Goal: Information Seeking & Learning: Compare options

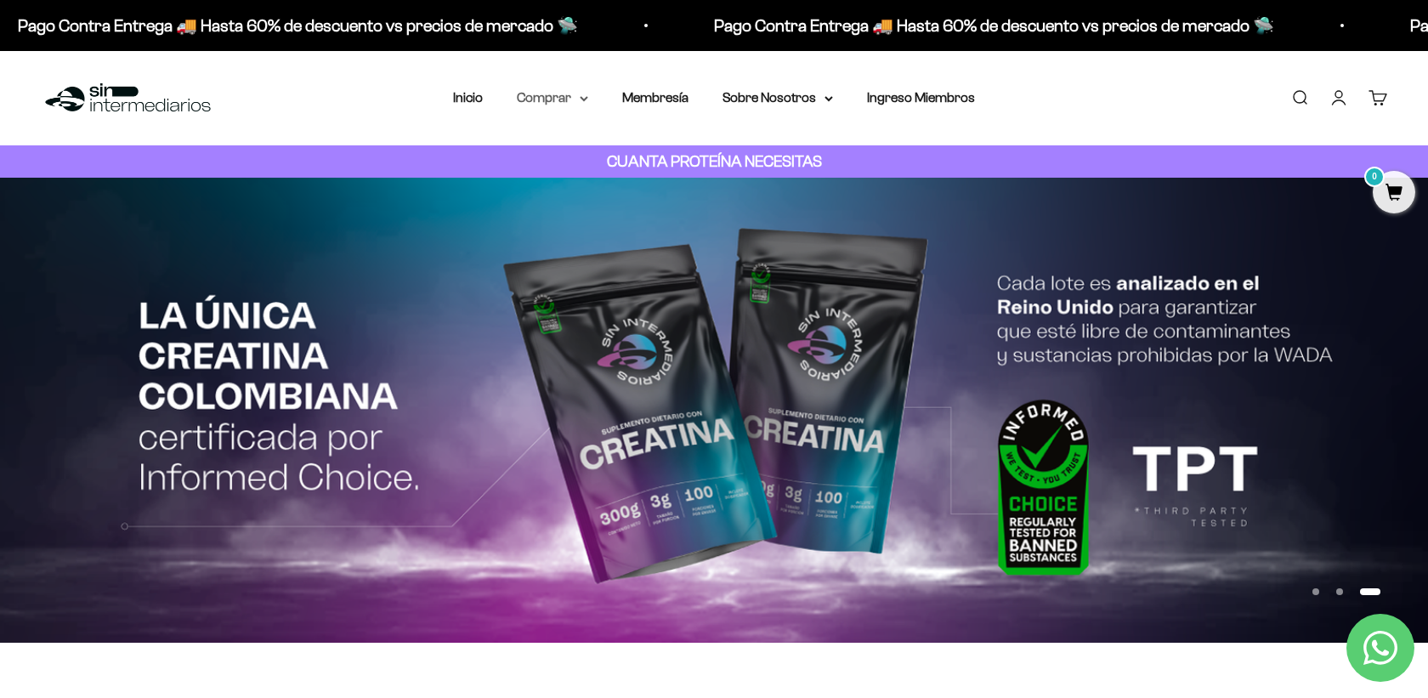
click at [580, 99] on icon at bounding box center [584, 99] width 8 height 6
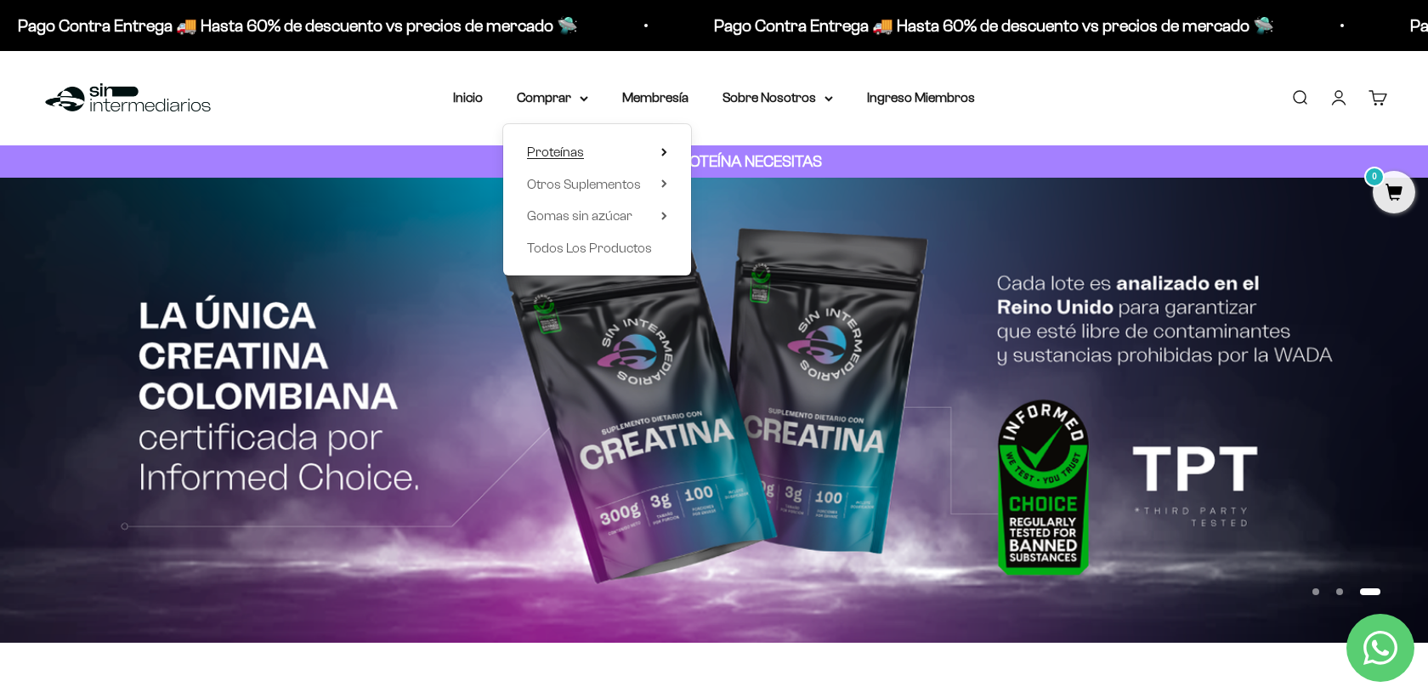
click at [592, 151] on summary "Proteínas" at bounding box center [597, 152] width 140 height 22
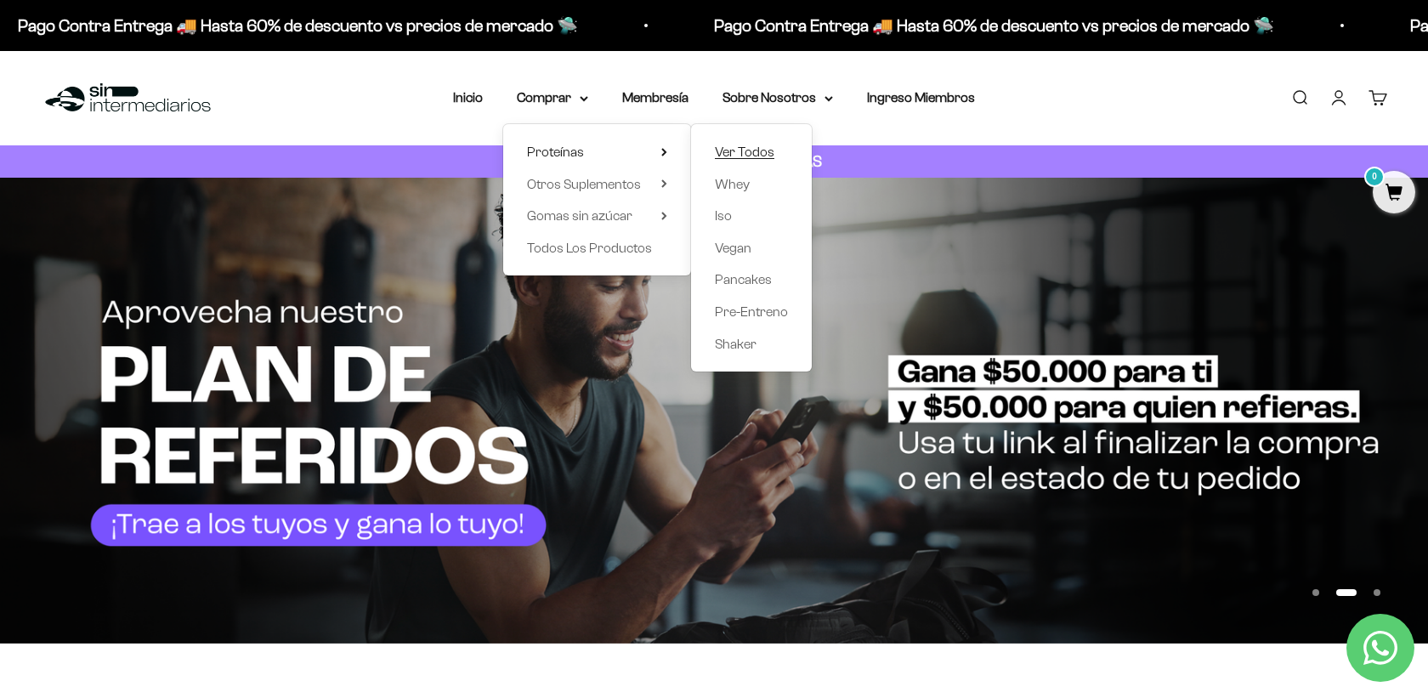
click at [765, 155] on span "Ver Todos" at bounding box center [744, 151] width 59 height 14
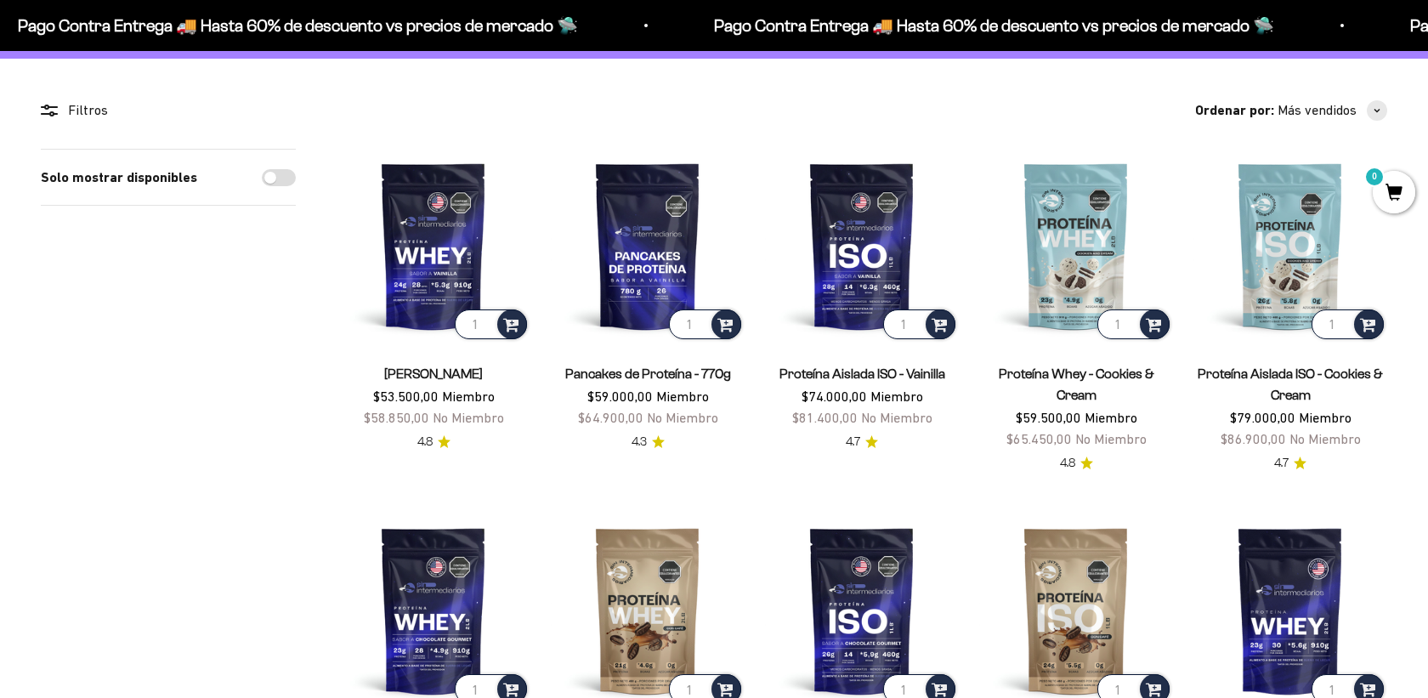
scroll to position [119, 0]
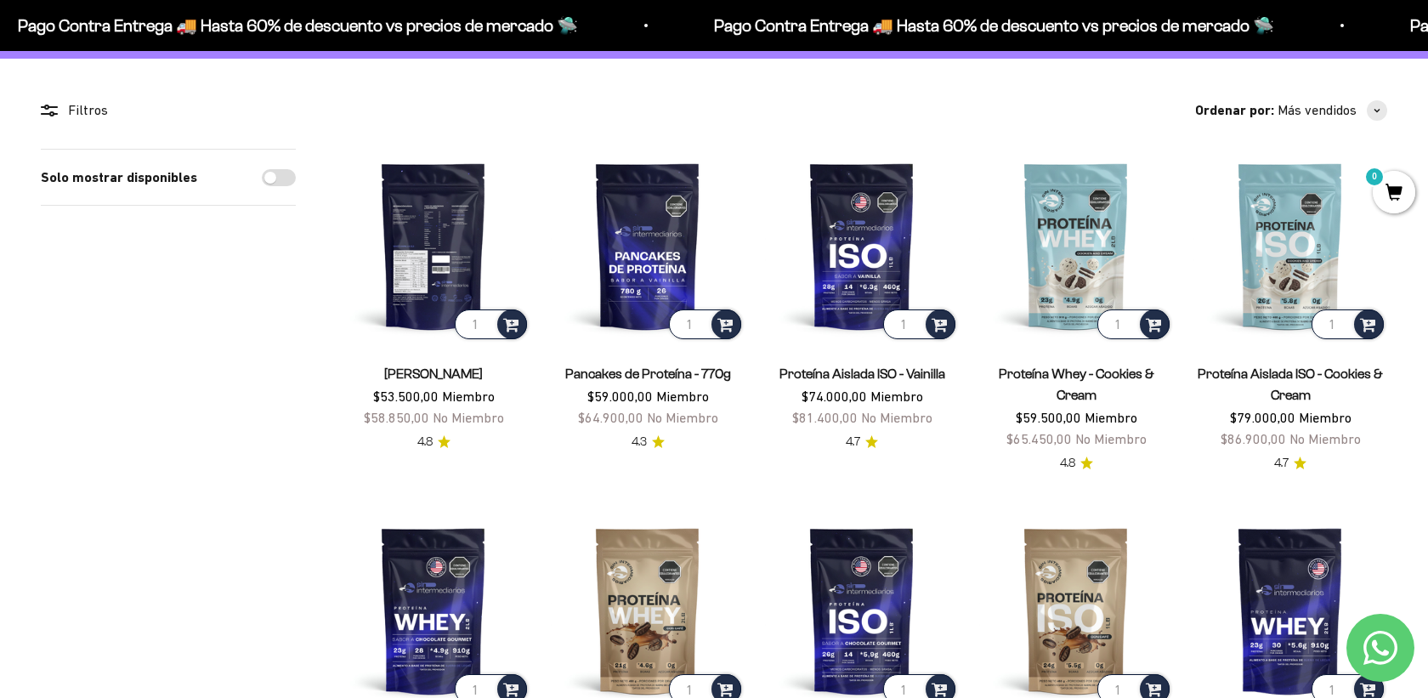
click at [464, 253] on img at bounding box center [434, 246] width 194 height 194
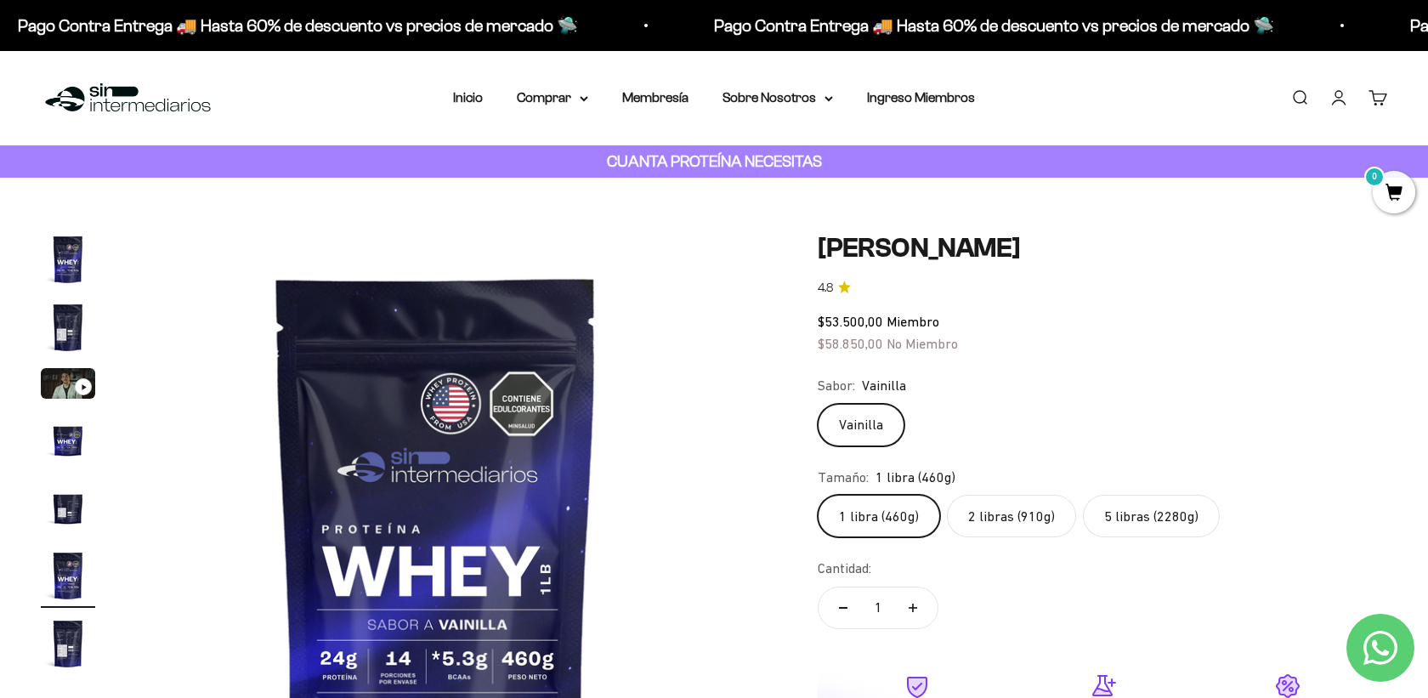
scroll to position [112, 0]
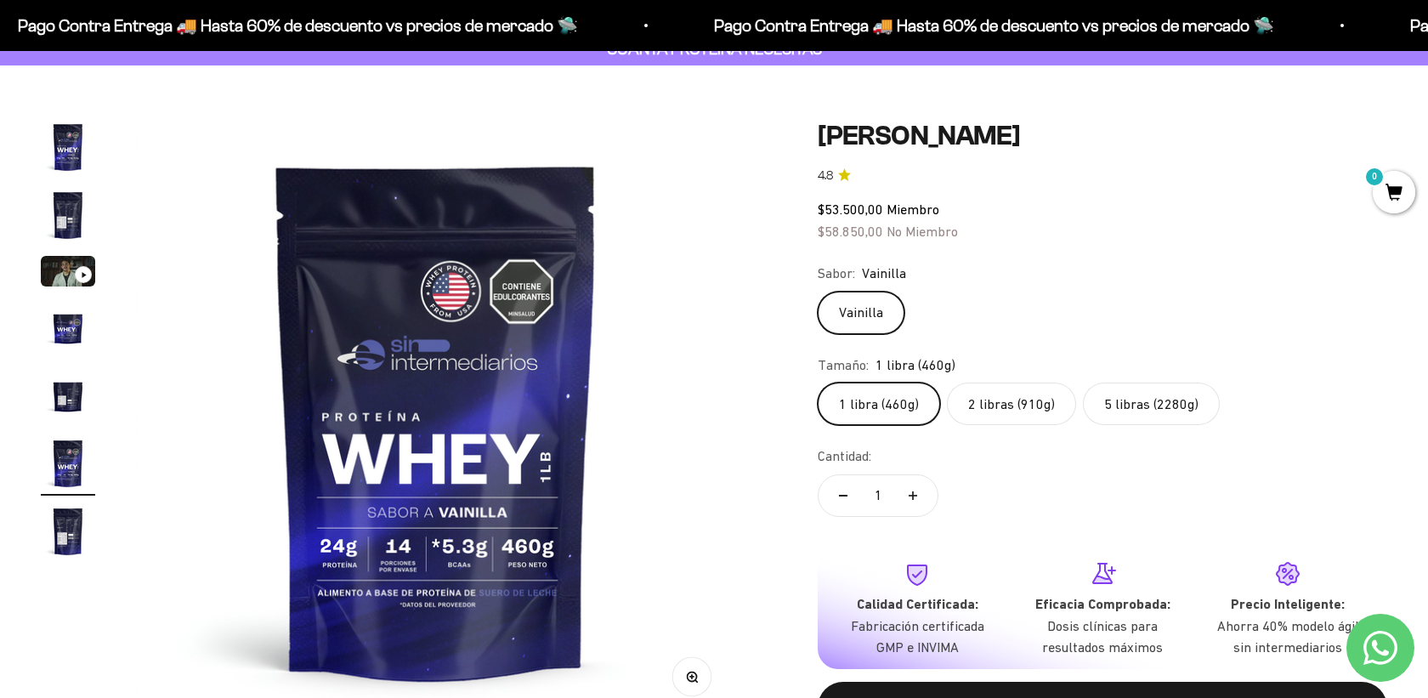
click at [990, 400] on label "2 libras (910g)" at bounding box center [1011, 403] width 129 height 42
click at [818, 382] on input "2 libras (910g)" at bounding box center [817, 382] width 1 height 1
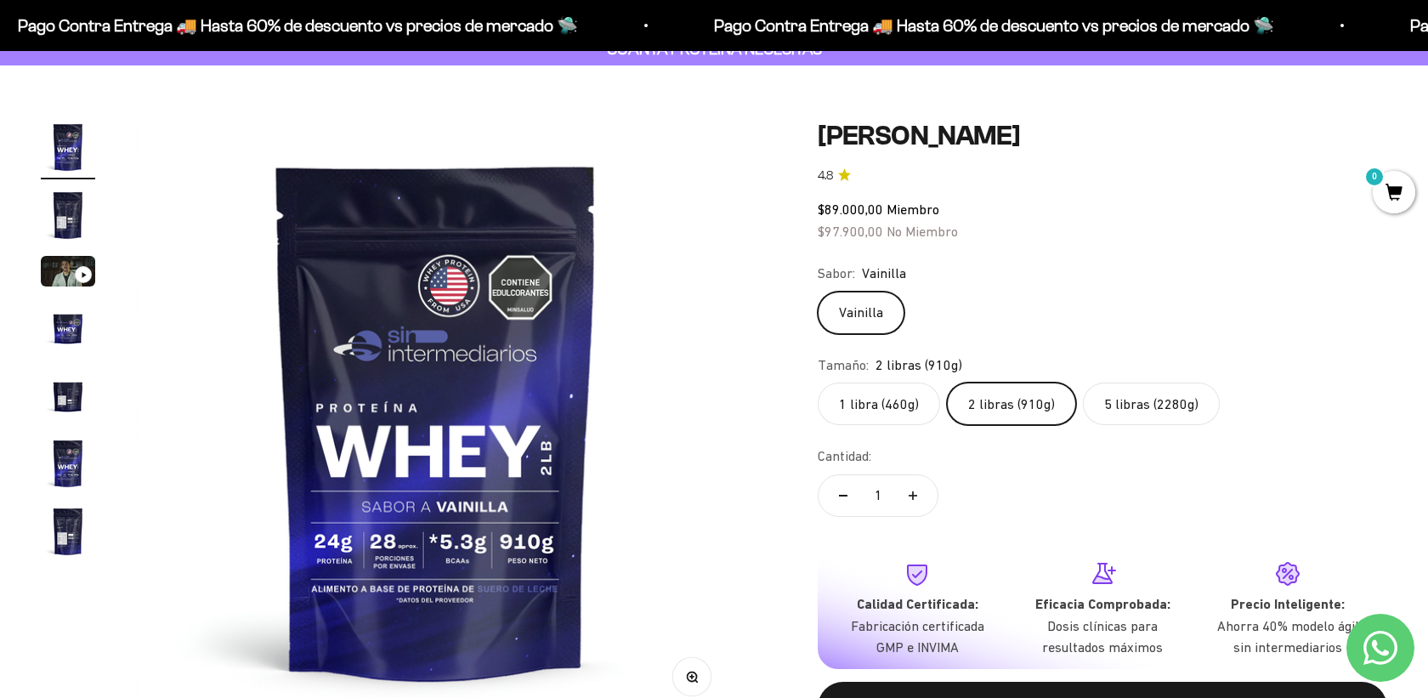
click at [1150, 396] on label "5 libras (2280g)" at bounding box center [1151, 403] width 137 height 42
click at [818, 382] on input "5 libras (2280g)" at bounding box center [817, 382] width 1 height 1
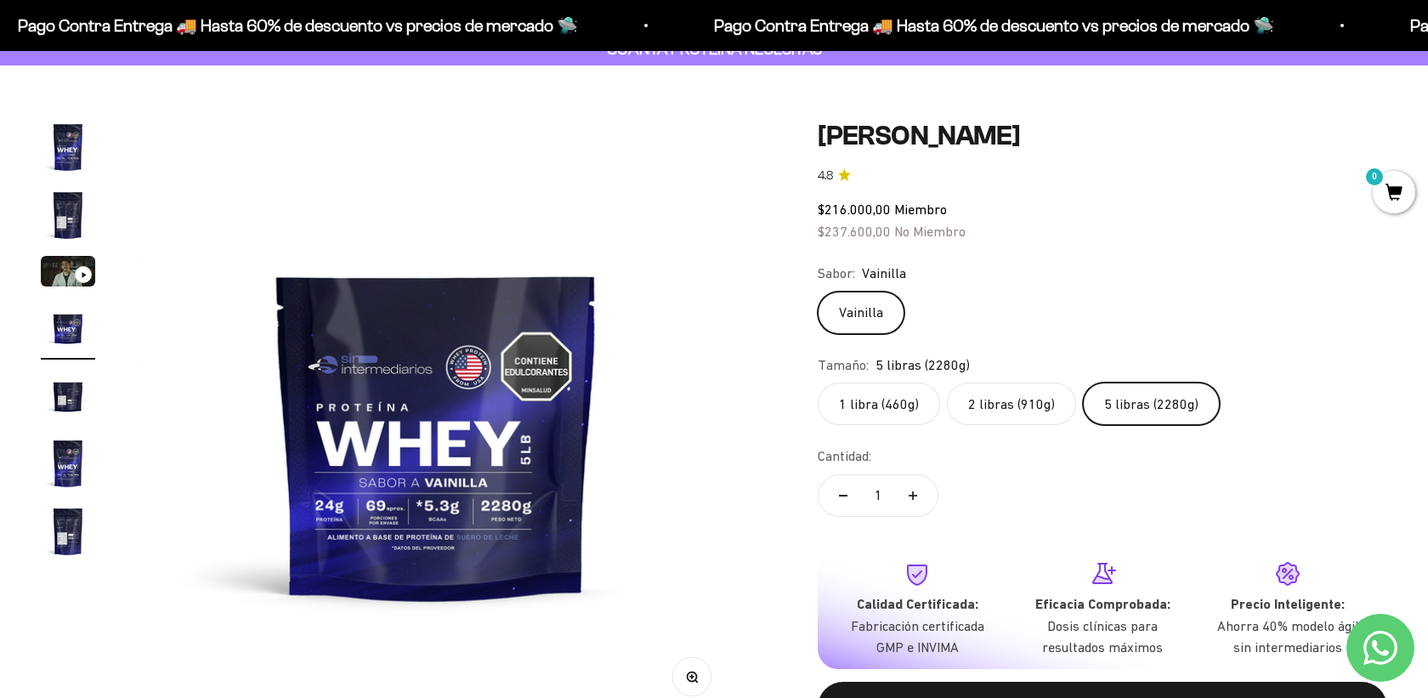
scroll to position [225, 0]
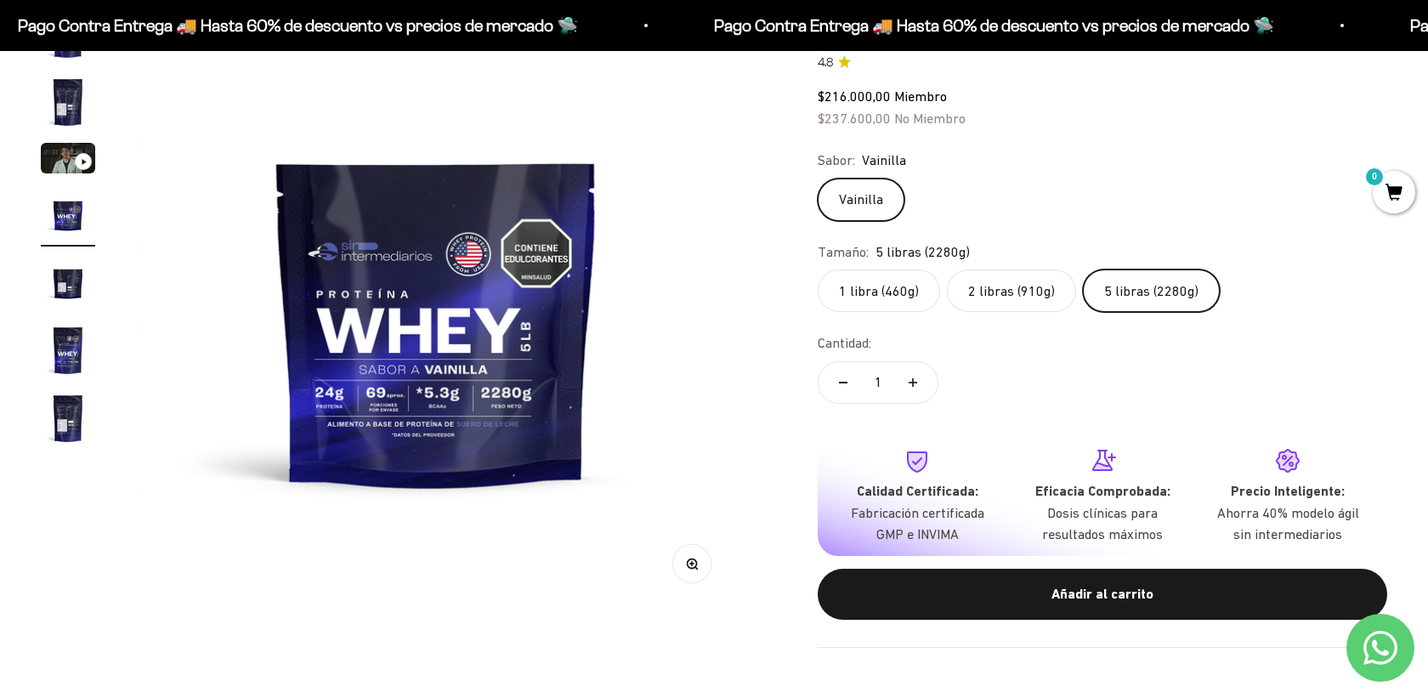
click at [1005, 298] on label "2 libras (910g)" at bounding box center [1011, 290] width 129 height 42
click at [818, 269] on input "2 libras (910g)" at bounding box center [817, 269] width 1 height 1
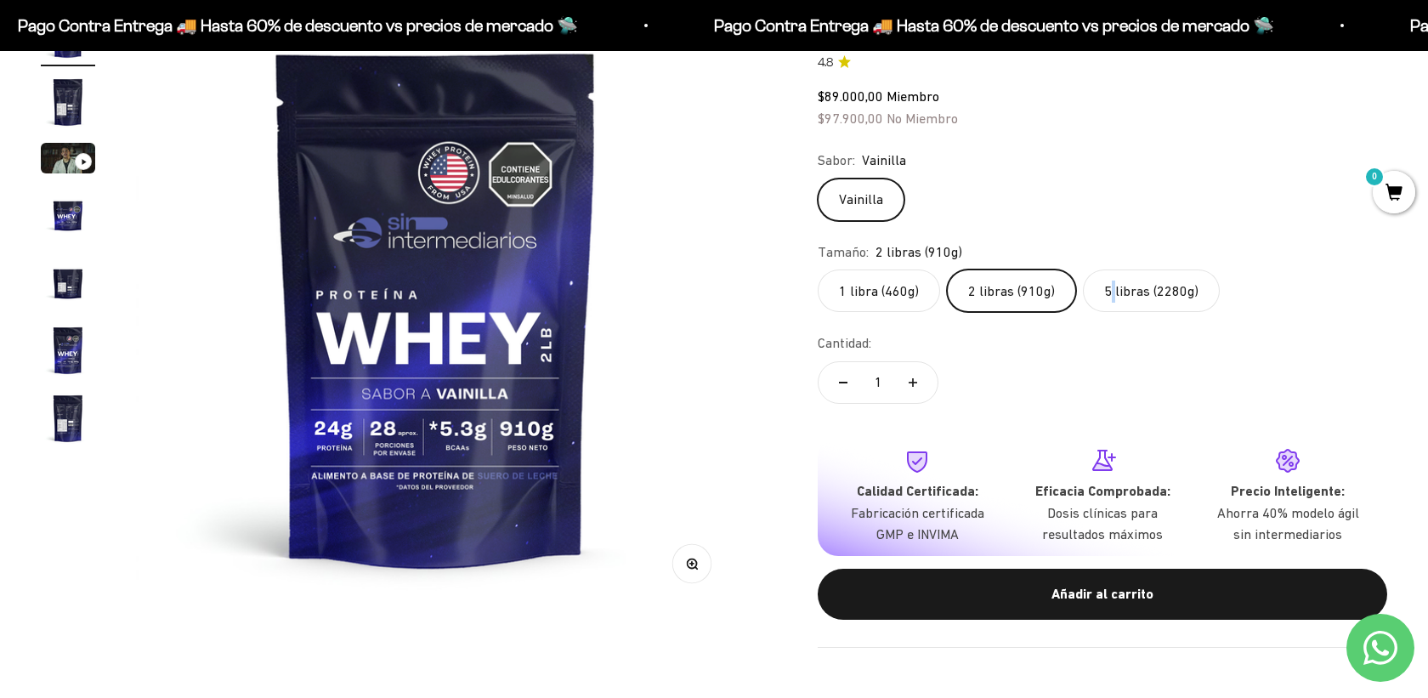
click at [1112, 295] on label "5 libras (2280g)" at bounding box center [1151, 290] width 137 height 42
click at [818, 269] on input "5 libras (2280g)" at bounding box center [817, 269] width 1 height 1
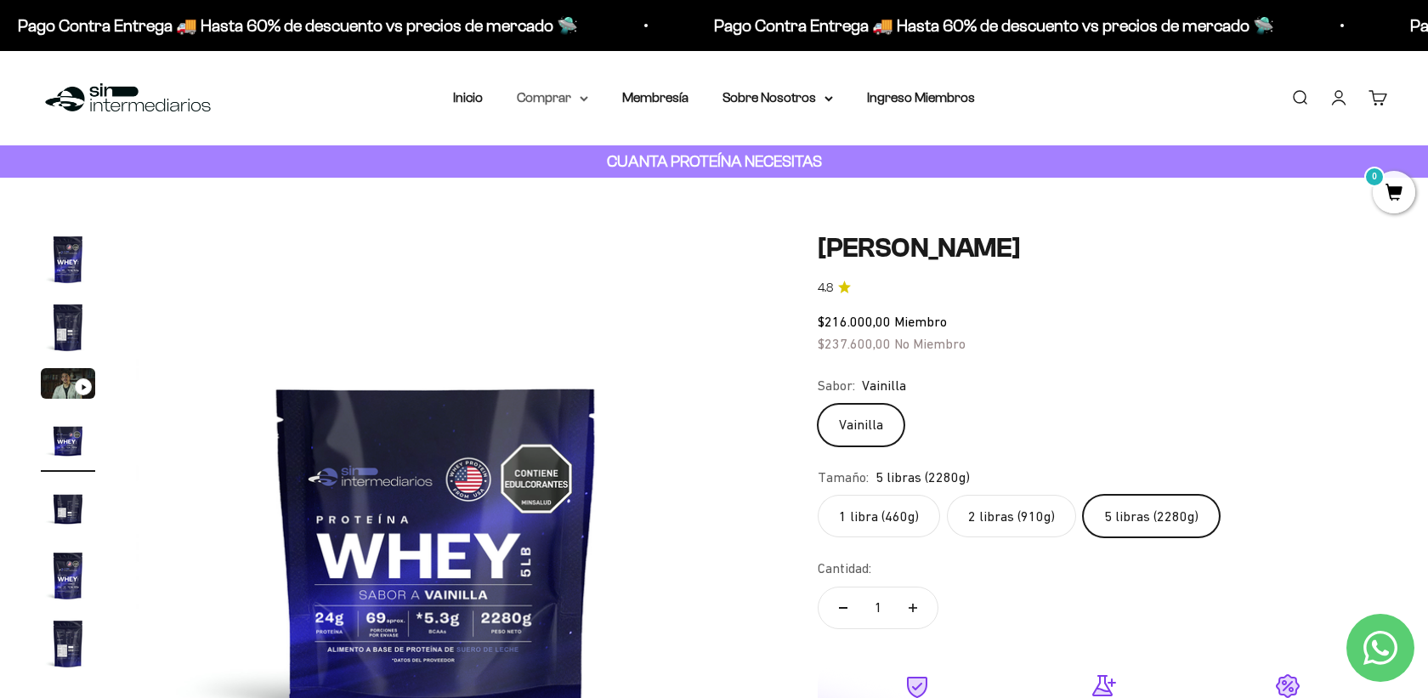
click at [564, 101] on summary "Comprar" at bounding box center [552, 98] width 71 height 22
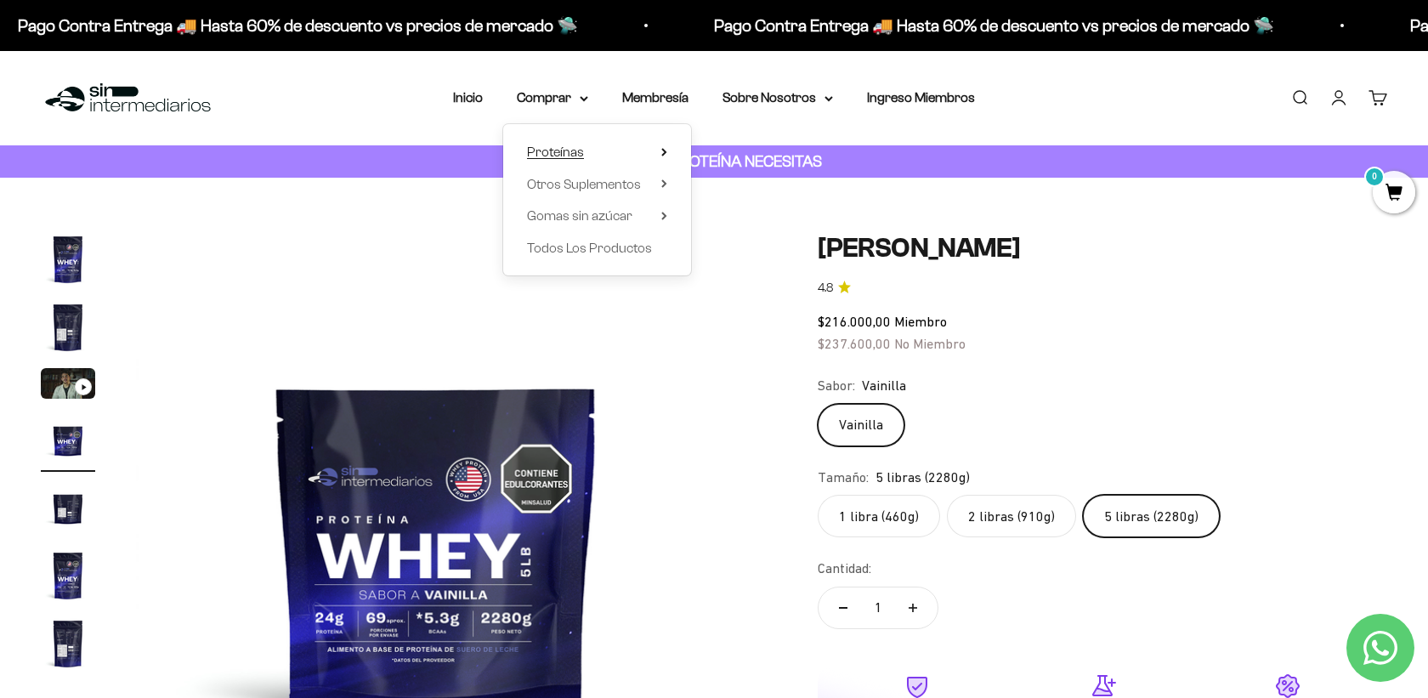
click at [576, 144] on span "Proteínas" at bounding box center [555, 152] width 57 height 22
click at [748, 155] on span "Ver Todos" at bounding box center [744, 151] width 59 height 14
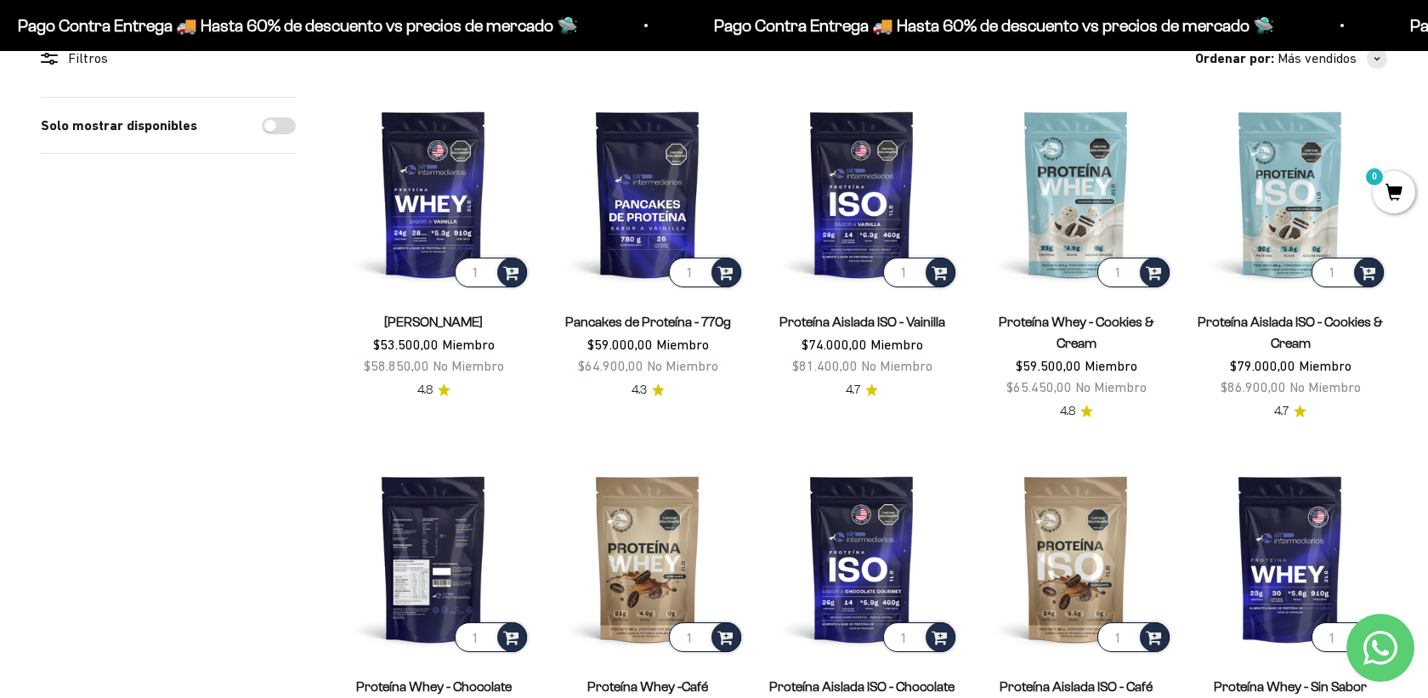
scroll to position [233, 0]
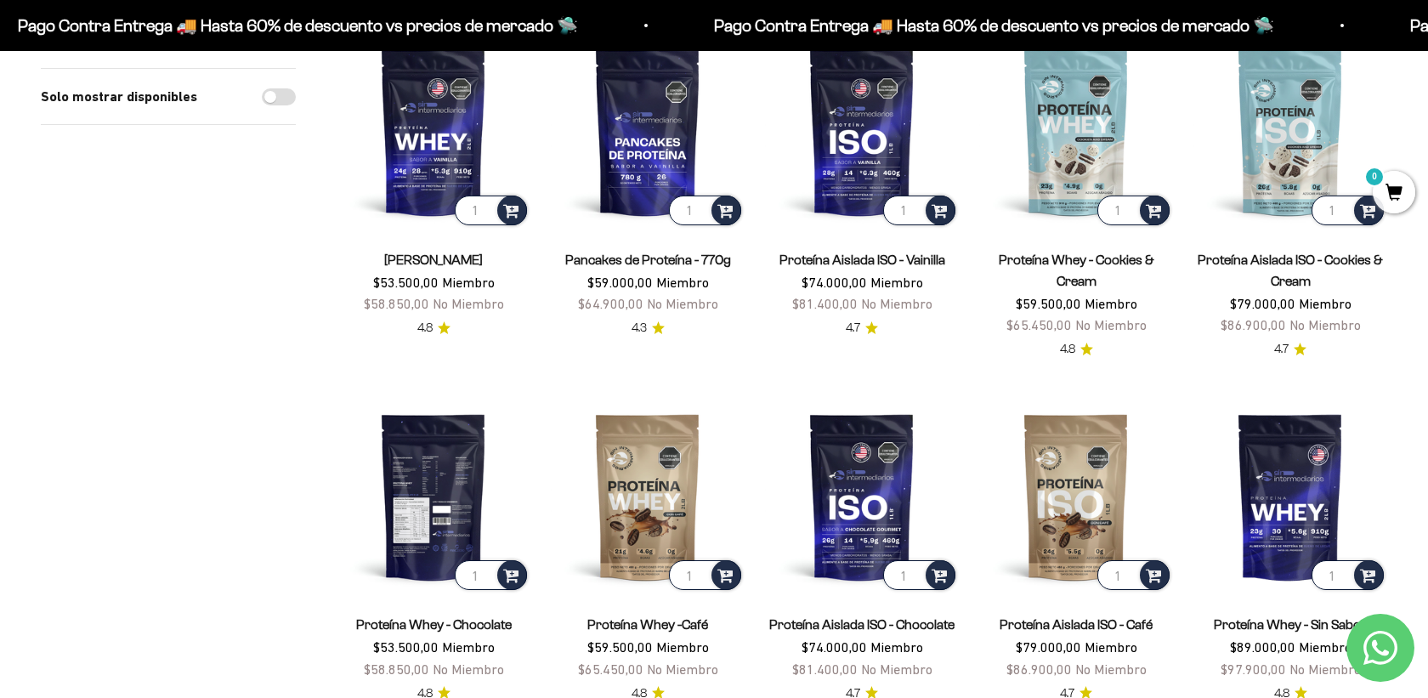
click at [445, 496] on img at bounding box center [434, 496] width 194 height 194
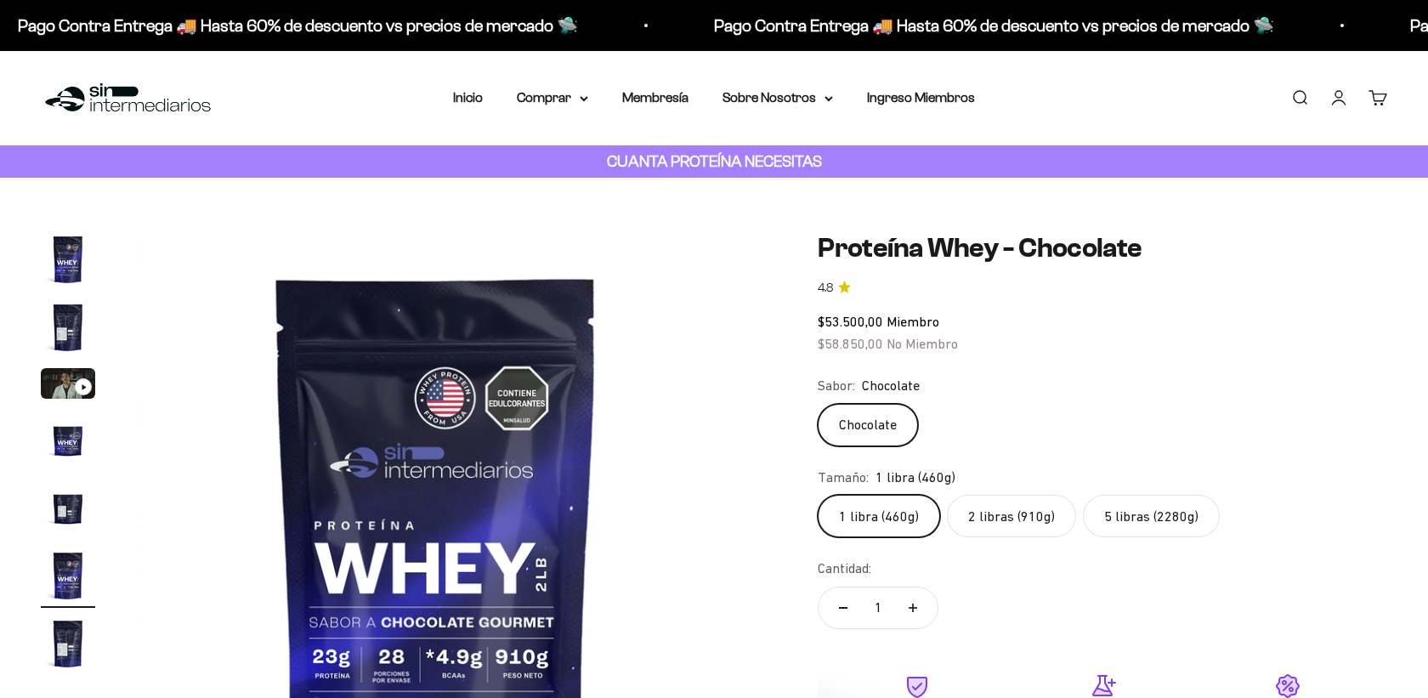
click at [1164, 514] on label "5 libras (2280g)" at bounding box center [1151, 516] width 137 height 42
click at [818, 495] on input "5 libras (2280g)" at bounding box center [817, 494] width 1 height 1
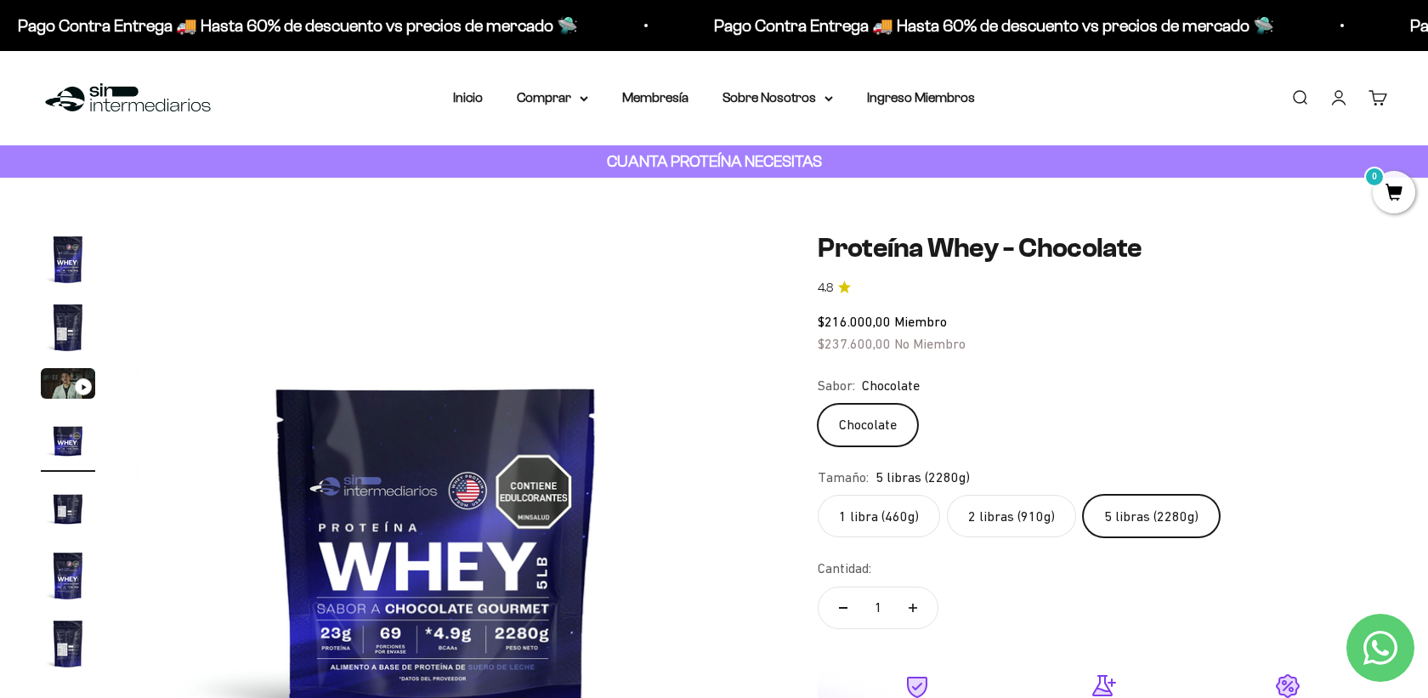
click at [989, 503] on label "2 libras (910g)" at bounding box center [1011, 516] width 129 height 42
click at [818, 495] on input "2 libras (910g)" at bounding box center [817, 494] width 1 height 1
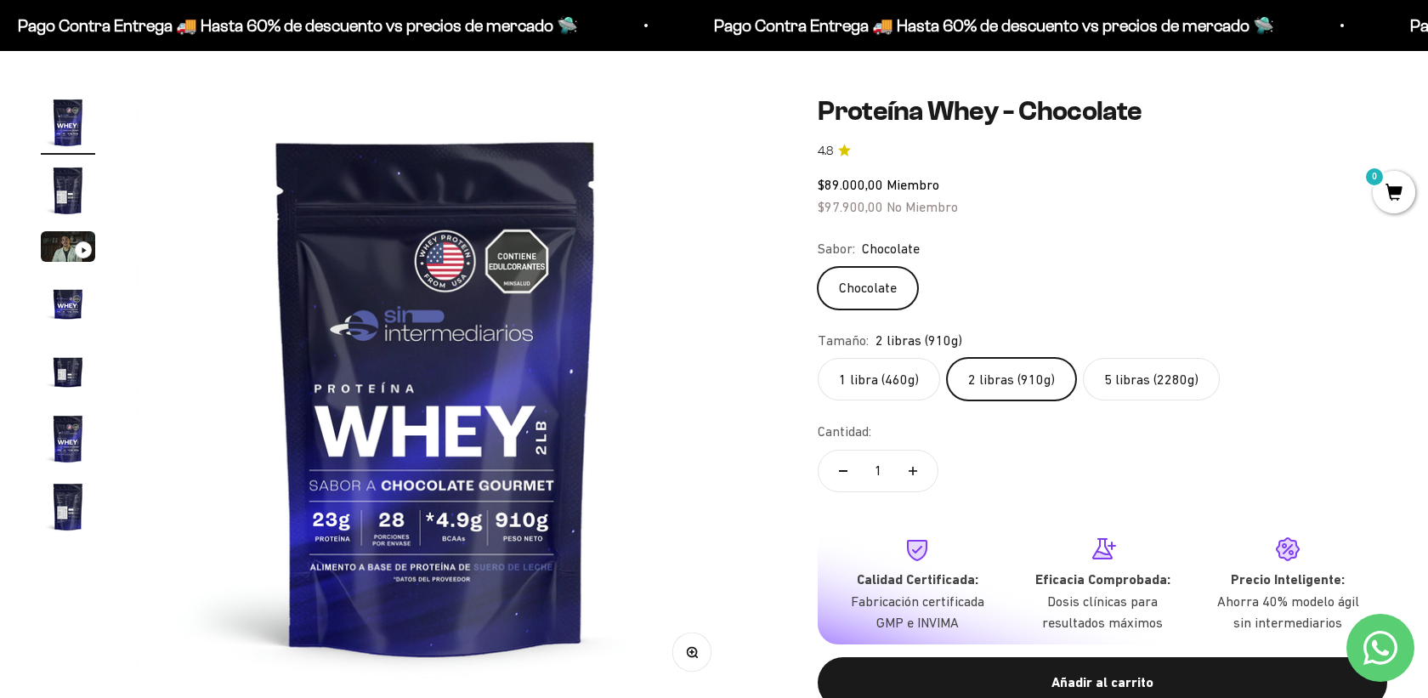
scroll to position [139, 0]
